Goal: Navigation & Orientation: Find specific page/section

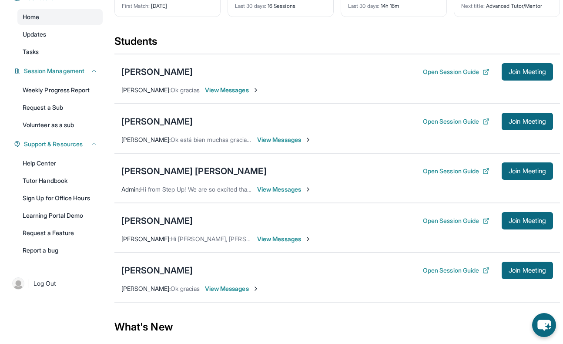
scroll to position [83, 0]
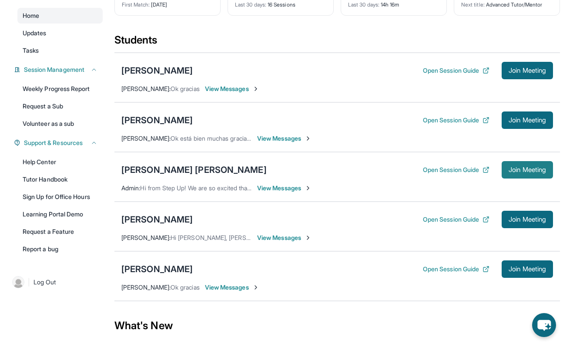
click at [512, 172] on span "Join Meeting" at bounding box center [526, 169] width 37 height 5
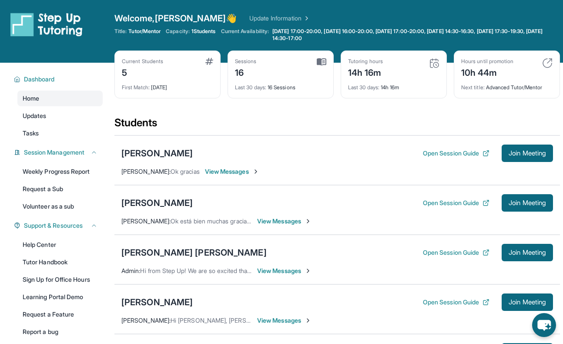
scroll to position [109, 0]
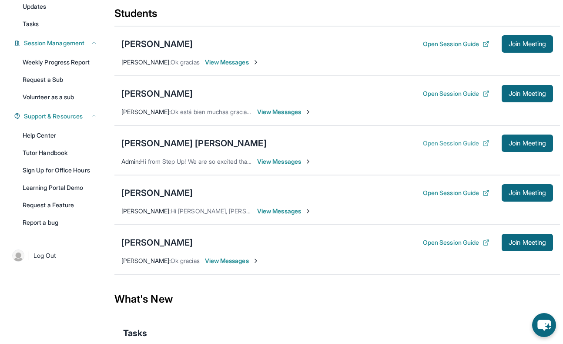
click at [452, 141] on button "Open Session Guide" at bounding box center [456, 143] width 67 height 9
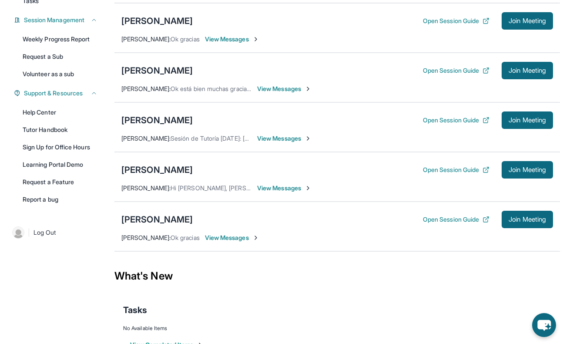
scroll to position [158, 0]
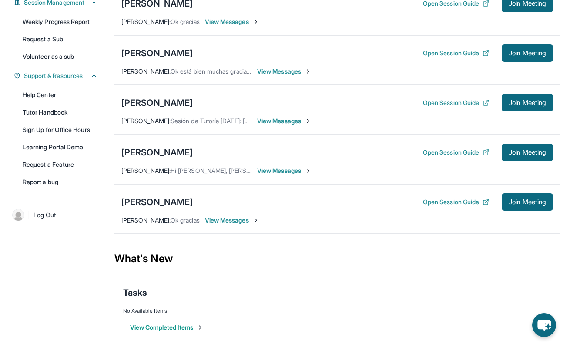
scroll to position [158, 0]
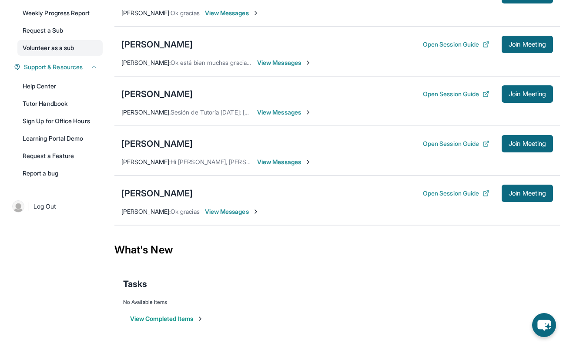
click at [51, 50] on link "Volunteer as a sub" at bounding box center [59, 48] width 85 height 16
